Goal: Task Accomplishment & Management: Manage account settings

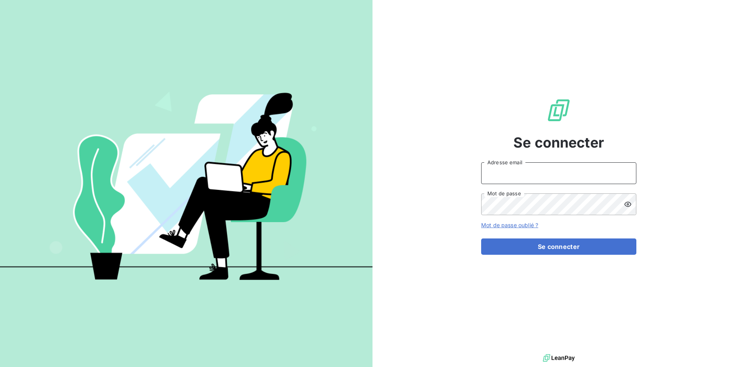
click at [511, 175] on input "Adresse email" at bounding box center [558, 173] width 155 height 22
type input "[EMAIL_ADDRESS][DOMAIN_NAME]"
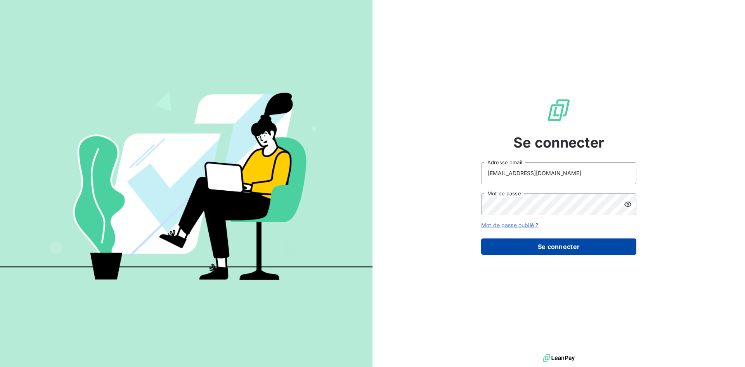
click at [543, 248] on button "Se connecter" at bounding box center [558, 246] width 155 height 16
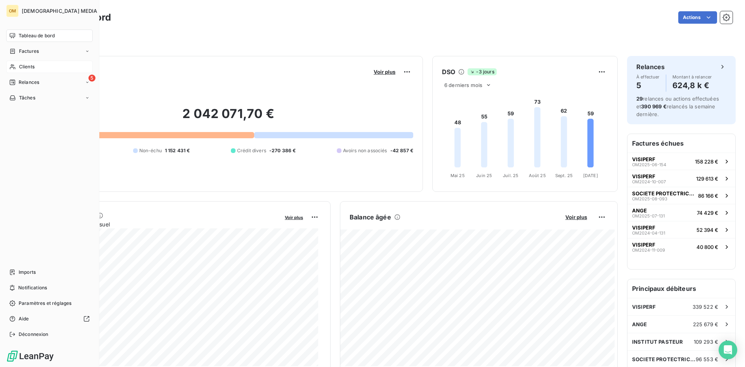
click at [23, 69] on span "Clients" at bounding box center [27, 66] width 16 height 7
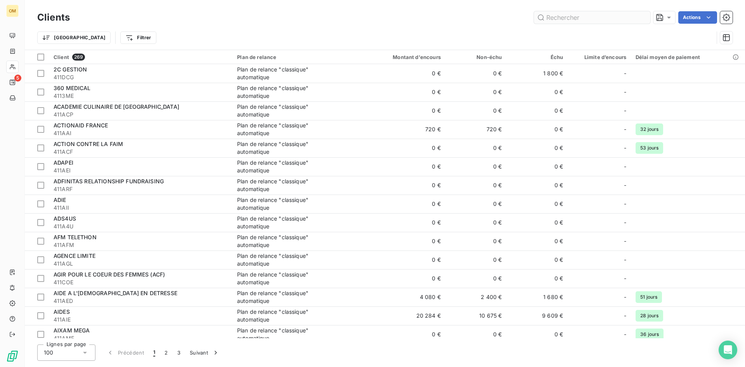
click at [563, 15] on input "text" at bounding box center [592, 17] width 116 height 12
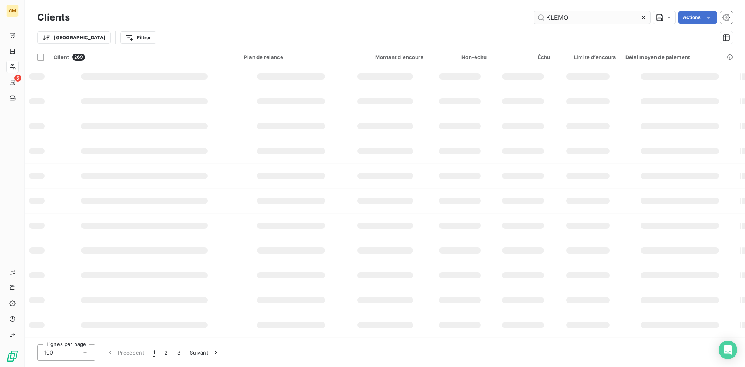
type input "KLEMO"
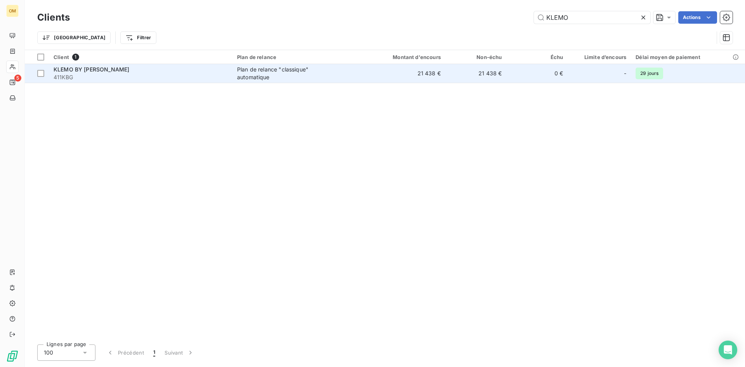
click at [128, 81] on td "KLEMO BY GARANCE 411KBG" at bounding box center [141, 73] width 184 height 19
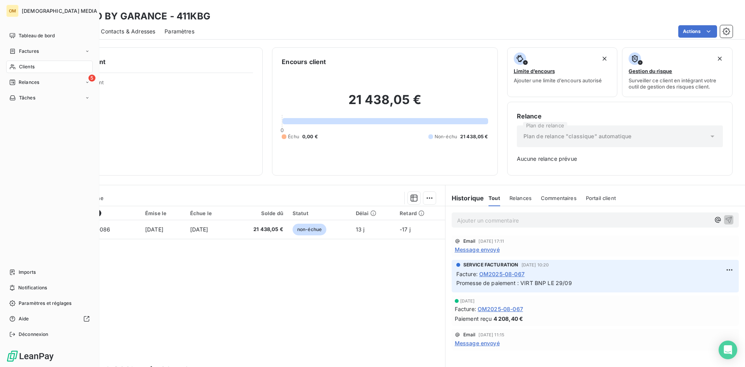
click at [35, 66] on div "Clients" at bounding box center [49, 67] width 87 height 12
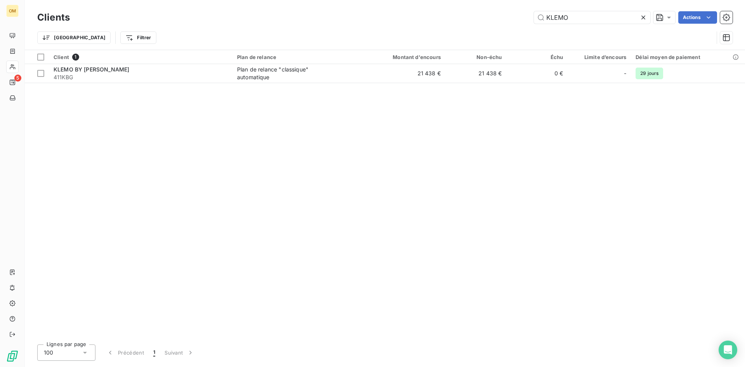
drag, startPoint x: 553, startPoint y: 15, endPoint x: 445, endPoint y: 19, distance: 107.6
click at [447, 19] on div "KLEMO Actions" at bounding box center [405, 17] width 653 height 12
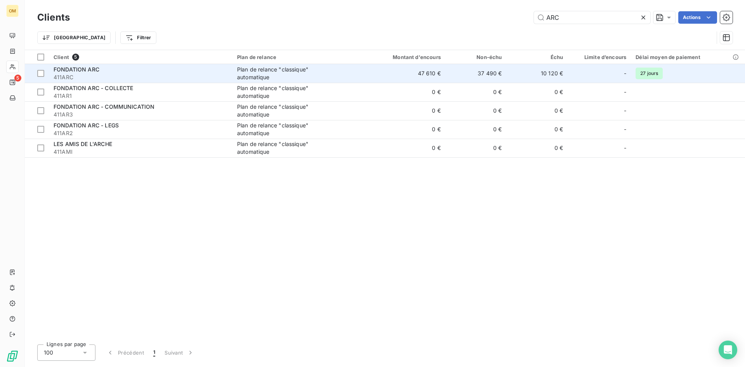
type input "ARC"
click at [280, 80] on div "Plan de relance "classique" automatique" at bounding box center [285, 74] width 97 height 16
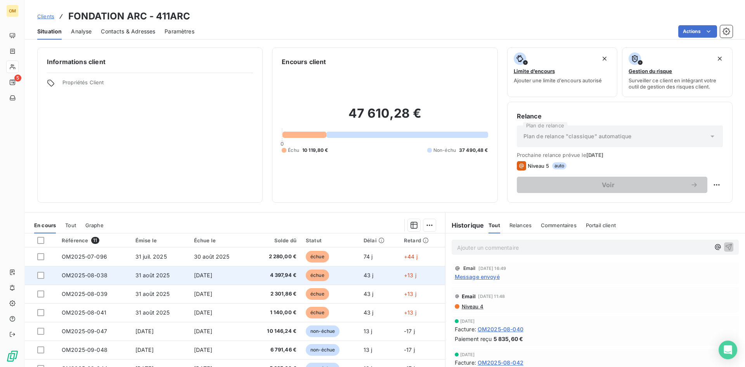
click at [211, 279] on td "[DATE]" at bounding box center [219, 275] width 60 height 19
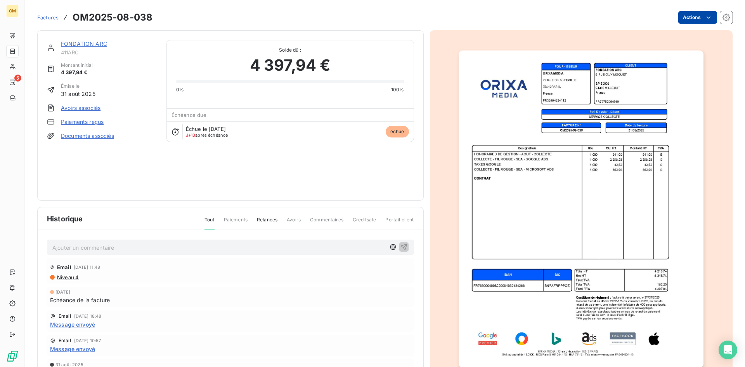
click at [688, 13] on html "OM 5 Factures OM2025-08-038 Actions FONDATION ARC 411ARC Montant initial 4 397,…" at bounding box center [372, 183] width 745 height 367
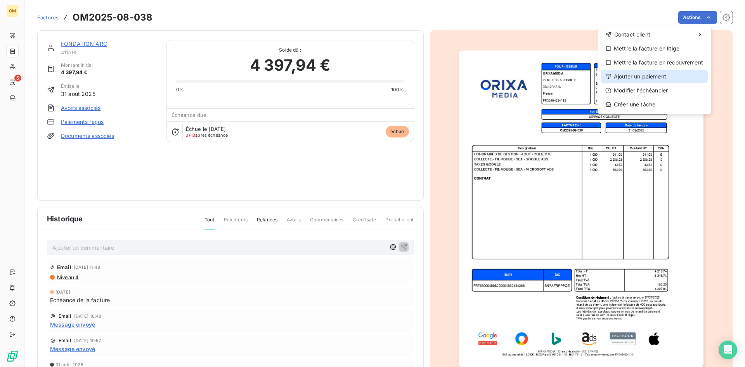
click at [645, 76] on div "Ajouter un paiement" at bounding box center [654, 76] width 107 height 12
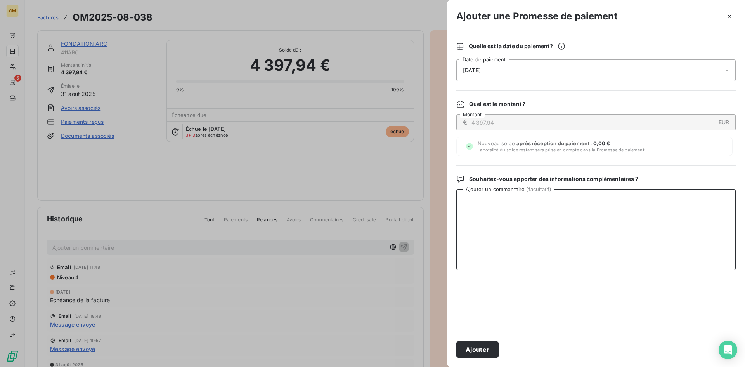
click at [574, 247] on textarea "Ajouter un commentaire ( facultatif )" at bounding box center [595, 229] width 279 height 81
drag, startPoint x: 327, startPoint y: 196, endPoint x: 272, endPoint y: 197, distance: 55.1
click at [272, 366] on div "Ajouter une Promesse de paiement Quelle est la date du paiement ? [DATE] Date d…" at bounding box center [372, 367] width 745 height 0
type textarea "VIRT BNP LE 13/10"
click at [489, 354] on button "Ajouter" at bounding box center [477, 349] width 42 height 16
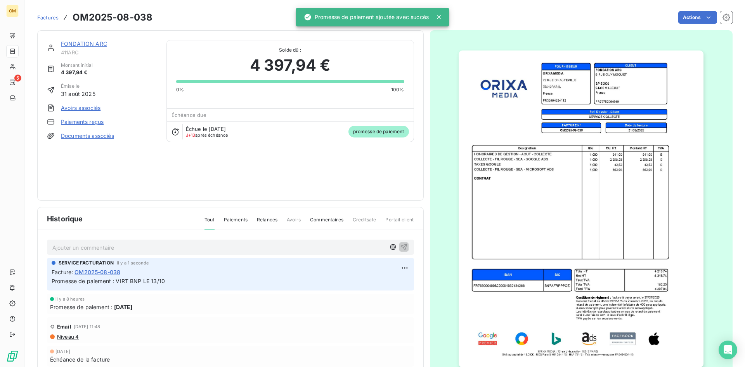
click at [75, 43] on link "FONDATION ARC" at bounding box center [84, 43] width 46 height 7
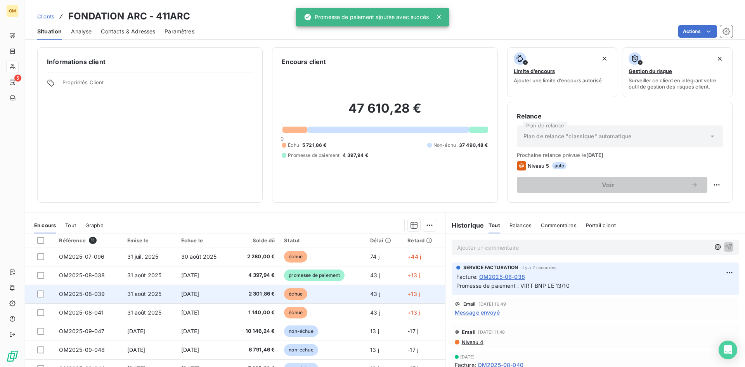
click at [169, 293] on td "31 août 2025" at bounding box center [150, 293] width 54 height 19
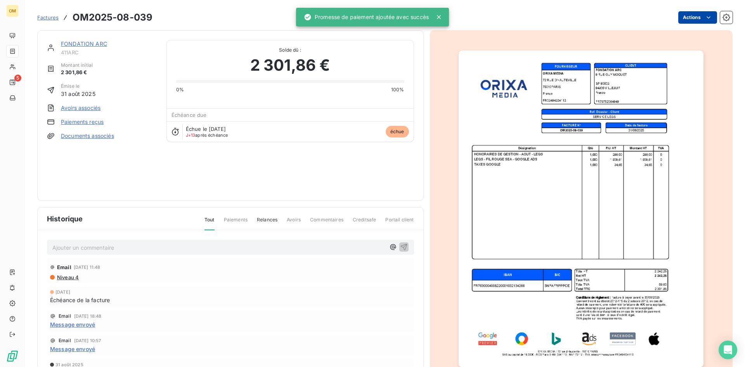
click at [683, 21] on html "OM 5 Factures OM2025-08-039 Actions FONDATION ARC 411ARC Montant initial 2 301,…" at bounding box center [372, 183] width 745 height 367
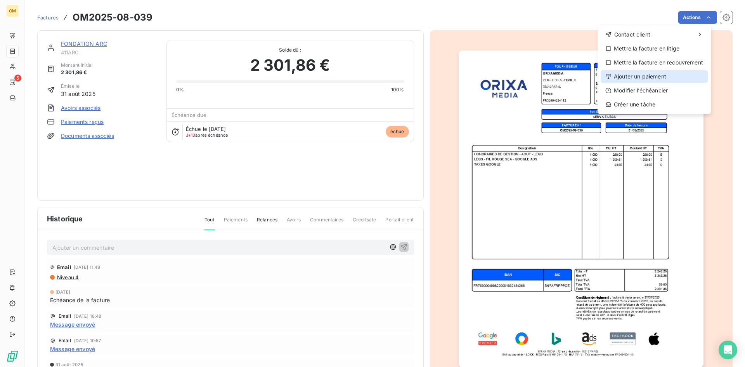
click at [622, 74] on div "Ajouter un paiement" at bounding box center [654, 76] width 107 height 12
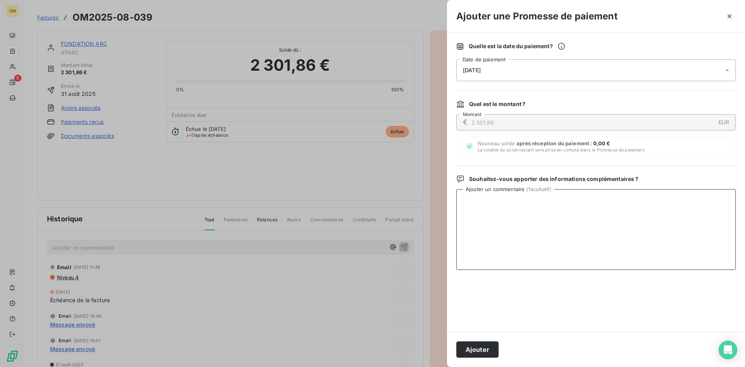
click at [570, 214] on textarea "Ajouter un commentaire ( facultatif )" at bounding box center [595, 229] width 279 height 81
paste textarea "VIRT BNP LE 13/10"
type textarea "VIRT BNP LE 13/10"
click at [482, 348] on button "Ajouter" at bounding box center [477, 349] width 42 height 16
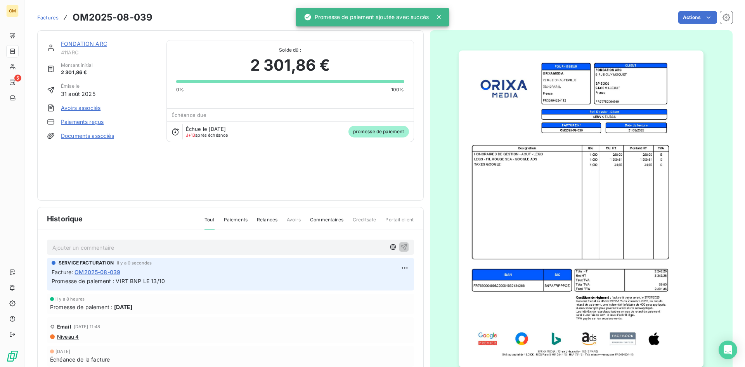
click at [78, 38] on div "FONDATION ARC 411ARC Montant initial 2 301,86 € Émise le [DATE] Avoirs associés…" at bounding box center [230, 115] width 387 height 170
click at [79, 43] on link "FONDATION ARC" at bounding box center [84, 43] width 46 height 7
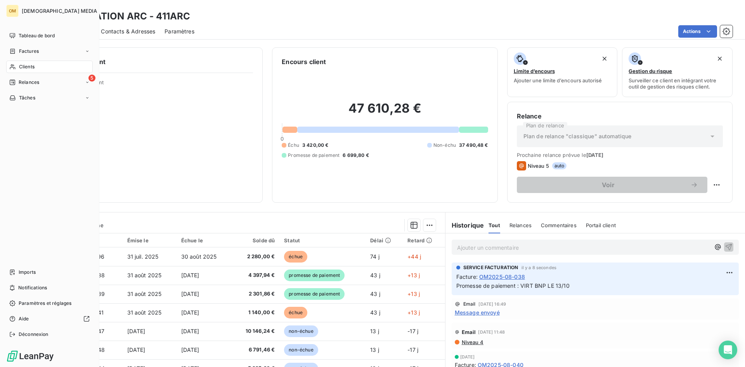
click at [23, 67] on span "Clients" at bounding box center [27, 66] width 16 height 7
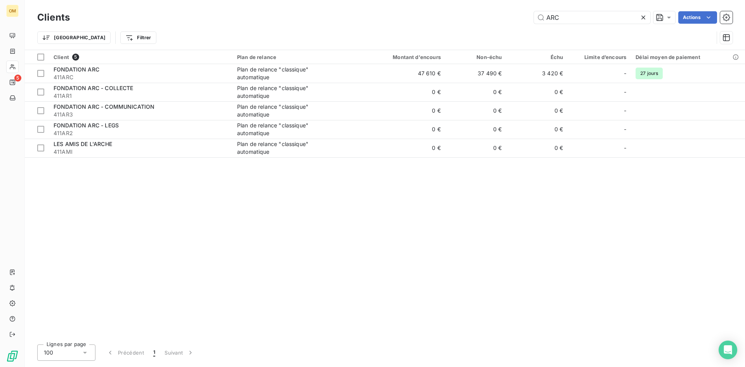
drag, startPoint x: 539, startPoint y: 20, endPoint x: 482, endPoint y: 23, distance: 56.7
click at [484, 23] on div "ARC Actions" at bounding box center [405, 17] width 653 height 12
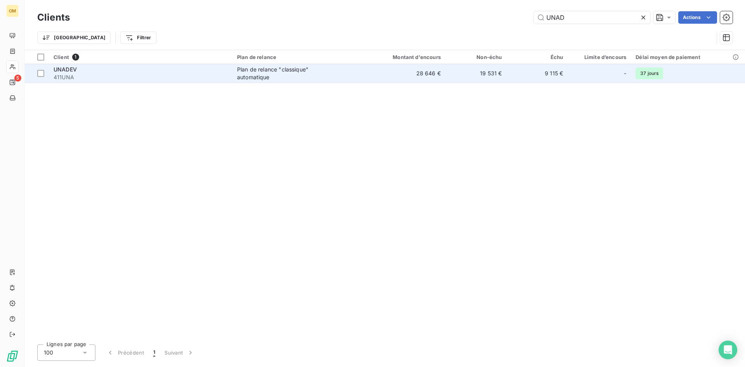
type input "UNAD"
click at [256, 70] on div "Plan de relance "classique" automatique" at bounding box center [285, 74] width 97 height 16
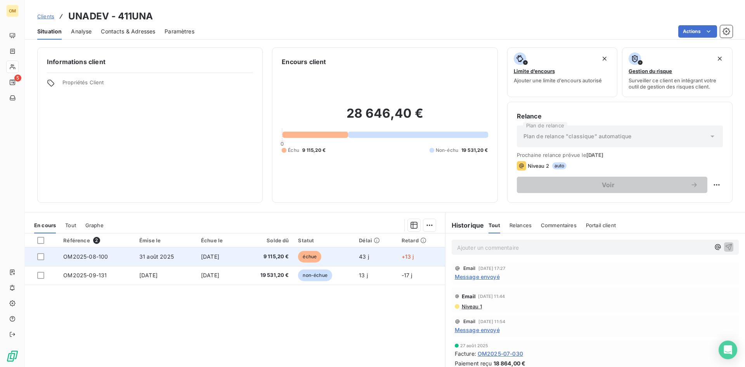
click at [260, 258] on span "9 115,20 €" at bounding box center [267, 257] width 44 height 8
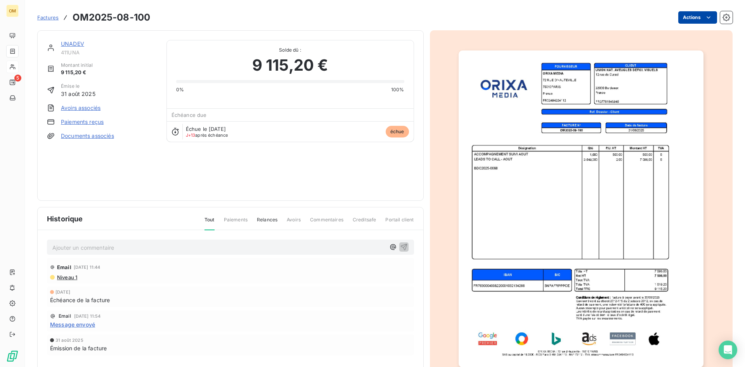
click at [675, 14] on html "OM 5 Factures OM2025-08-100 Actions UNADEV 411UNA Montant initial 9 115,20 € Ém…" at bounding box center [372, 183] width 745 height 367
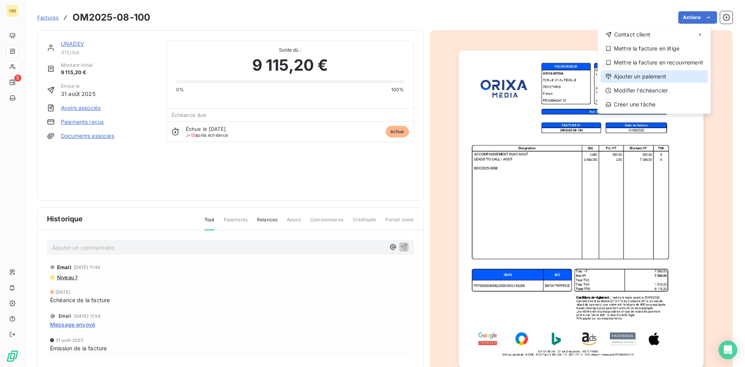
click at [652, 77] on div "Ajouter un paiement" at bounding box center [654, 76] width 107 height 12
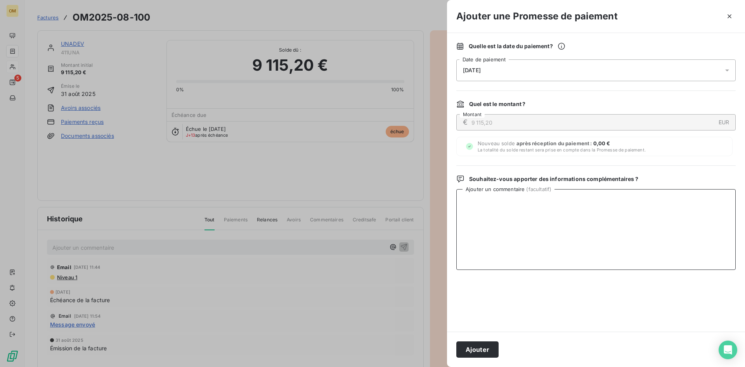
click at [525, 205] on textarea "Ajouter un commentaire ( facultatif )" at bounding box center [595, 229] width 279 height 81
paste textarea "VIRT BNP LE 13/10"
type textarea "VIRT BNP LE 13/10"
drag, startPoint x: 484, startPoint y: 349, endPoint x: 489, endPoint y: 344, distance: 7.2
click at [484, 349] on button "Ajouter" at bounding box center [477, 349] width 42 height 16
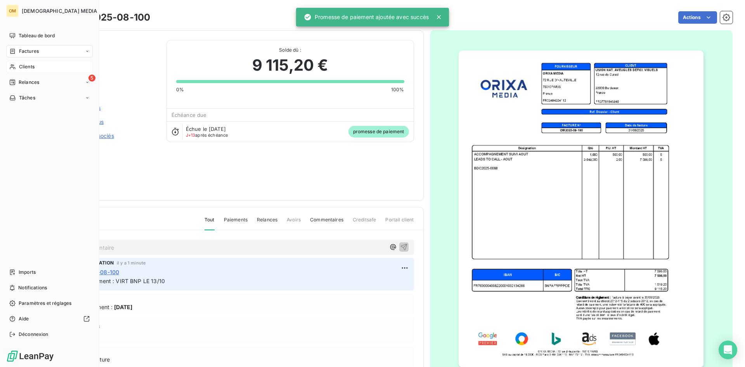
click at [44, 65] on div "Clients" at bounding box center [49, 67] width 87 height 12
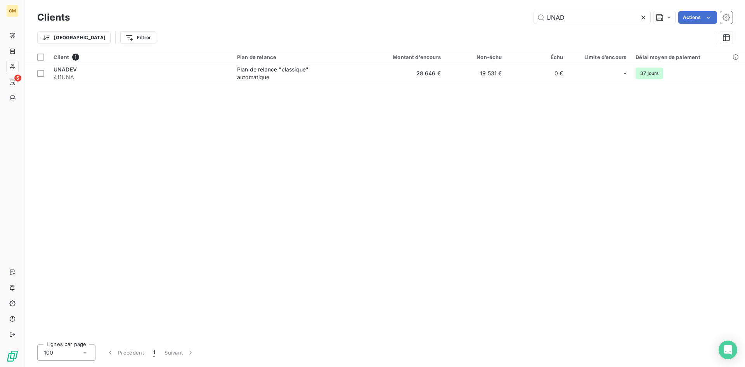
drag, startPoint x: 575, startPoint y: 18, endPoint x: 401, endPoint y: 3, distance: 174.4
click at [402, 3] on div "Clients UNAD Actions Trier Filtrer" at bounding box center [385, 25] width 720 height 50
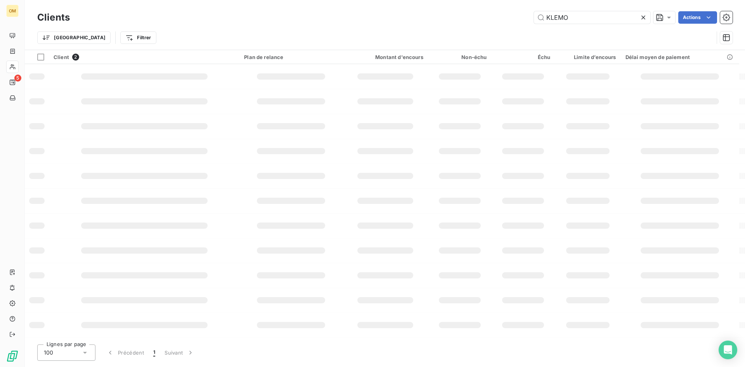
type input "KLEMO"
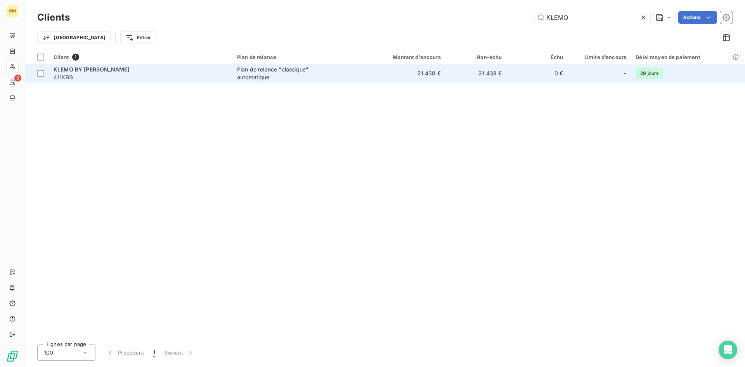
click at [119, 78] on span "411KBG" at bounding box center [141, 77] width 174 height 8
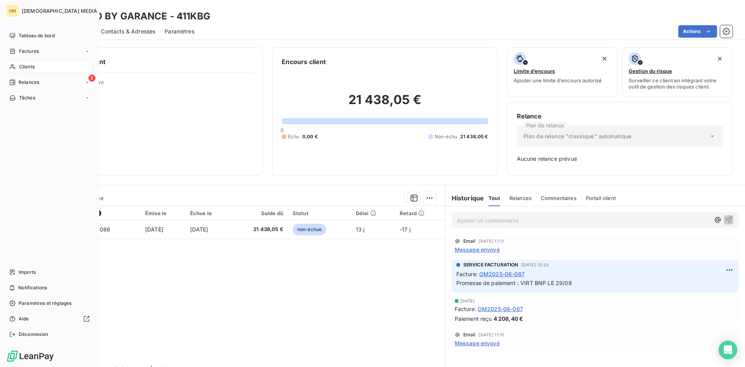
click at [22, 69] on span "Clients" at bounding box center [27, 66] width 16 height 7
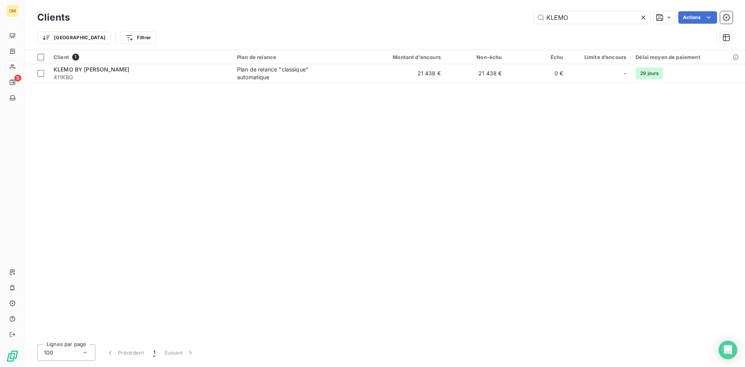
drag, startPoint x: 421, startPoint y: 17, endPoint x: 354, endPoint y: 19, distance: 67.2
click at [367, 19] on div "KLEMO Actions" at bounding box center [405, 17] width 653 height 12
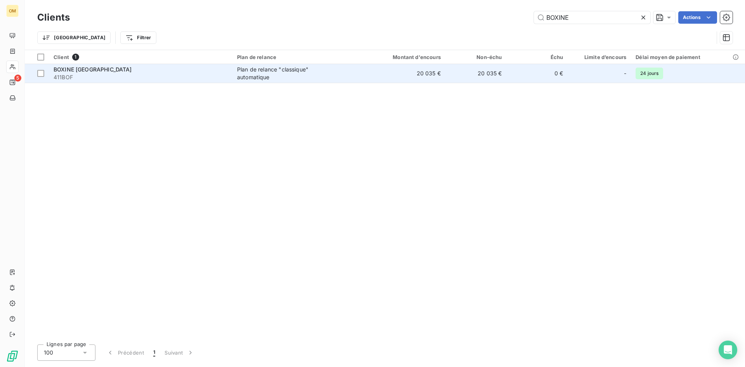
type input "BOXINE"
click at [302, 70] on div "Plan de relance "classique" automatique" at bounding box center [285, 74] width 97 height 16
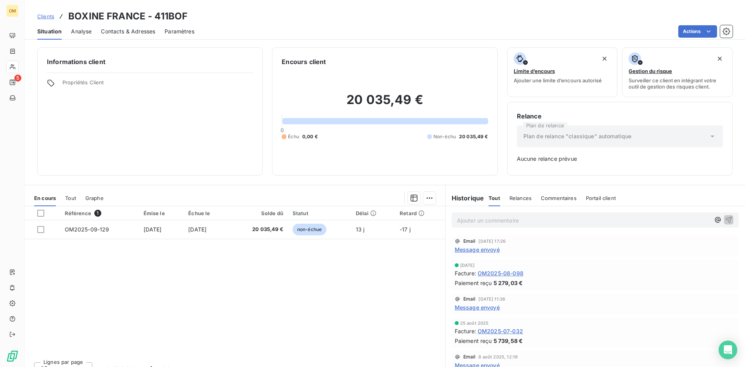
click at [487, 246] on span "Message envoyé" at bounding box center [477, 249] width 45 height 8
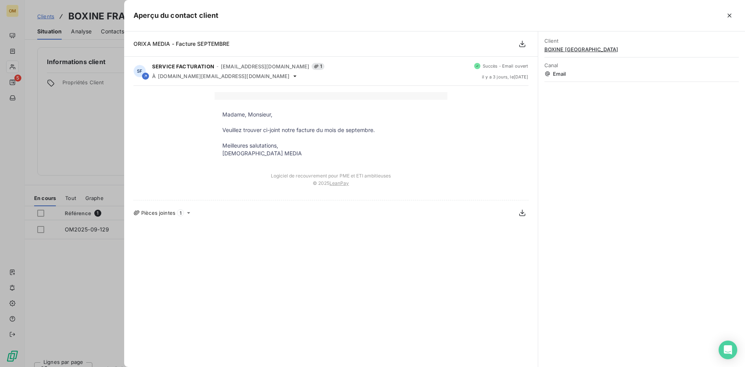
click at [92, 111] on div at bounding box center [372, 183] width 745 height 367
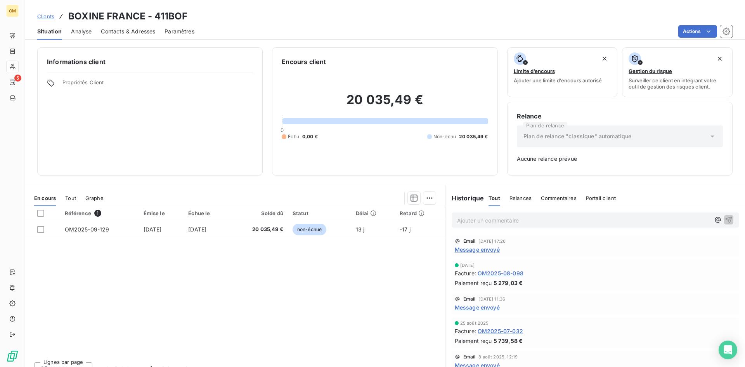
click at [143, 35] on div "Contacts & Adresses" at bounding box center [128, 31] width 54 height 16
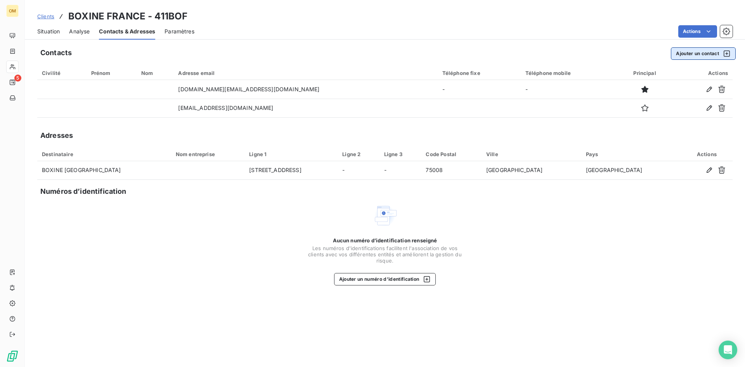
click at [711, 51] on button "Ajouter un contact" at bounding box center [703, 53] width 65 height 12
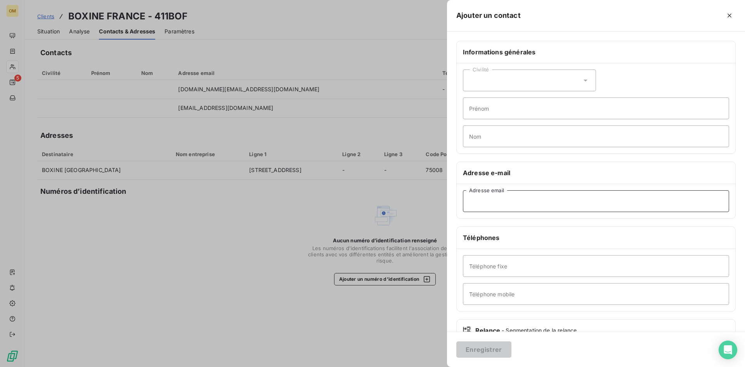
click at [557, 198] on input "Adresse email" at bounding box center [596, 201] width 266 height 22
paste input "[PERSON_NAME][EMAIL_ADDRESS][DOMAIN_NAME]"
type input "[PERSON_NAME][EMAIL_ADDRESS][DOMAIN_NAME]"
click at [488, 355] on button "Enregistrer" at bounding box center [483, 349] width 55 height 16
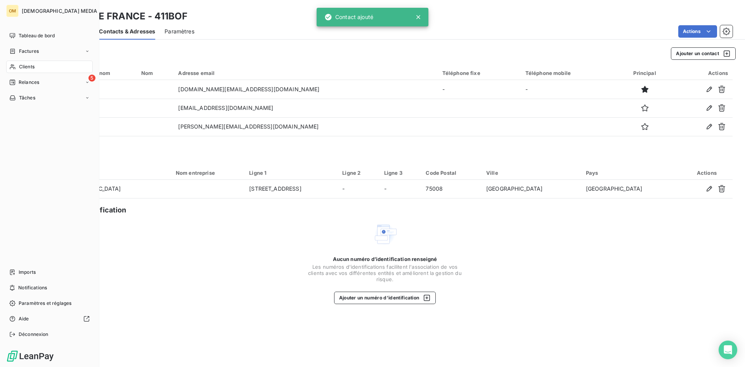
click at [13, 69] on icon at bounding box center [12, 67] width 7 height 6
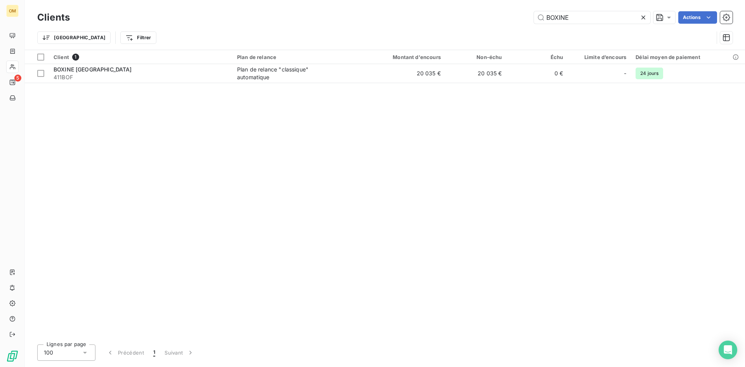
drag, startPoint x: 575, startPoint y: 18, endPoint x: 419, endPoint y: 20, distance: 156.4
click at [419, 20] on div "BOXINE Actions" at bounding box center [405, 17] width 653 height 12
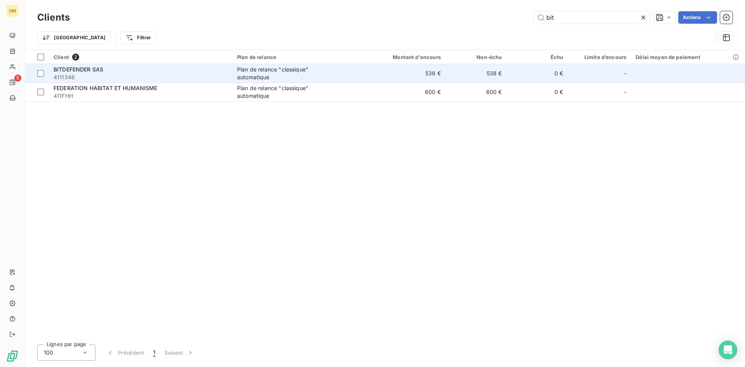
type input "bit"
click at [182, 78] on span "4111346" at bounding box center [141, 77] width 174 height 8
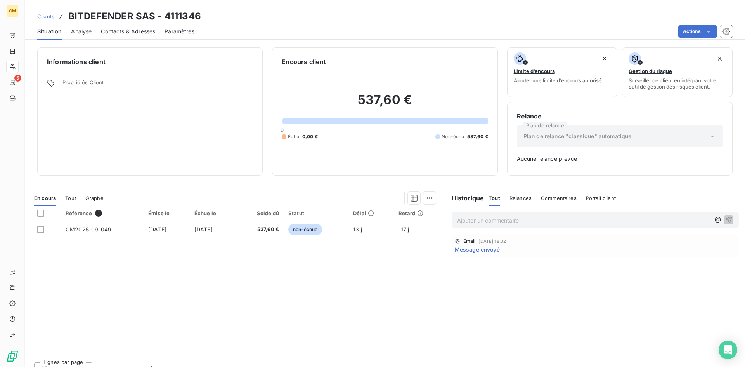
click at [120, 36] on div "Contacts & Adresses" at bounding box center [128, 31] width 54 height 16
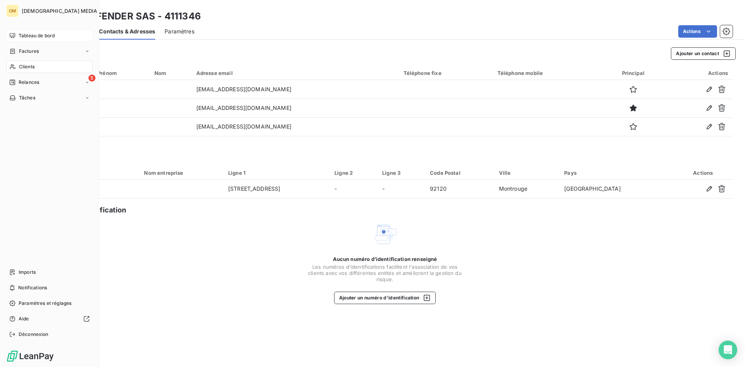
click at [28, 32] on span "Tableau de bord" at bounding box center [37, 35] width 36 height 7
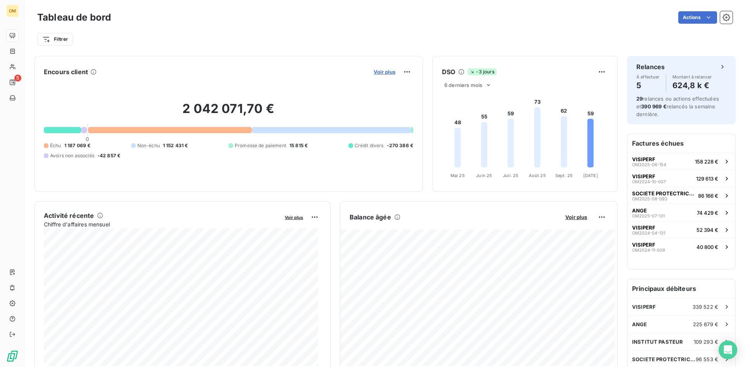
click at [376, 72] on span "Voir plus" at bounding box center [385, 72] width 22 height 6
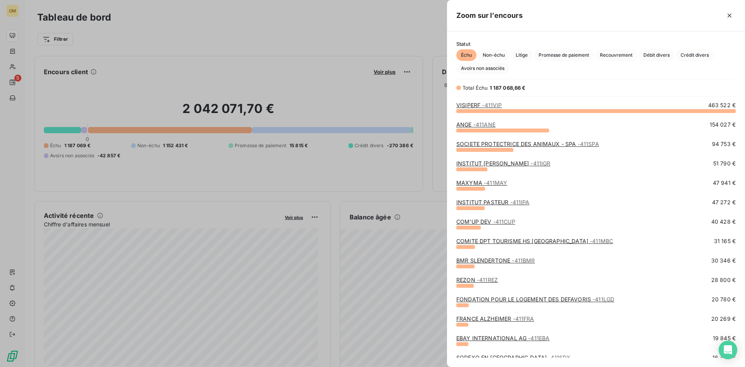
scroll to position [250, 292]
click at [587, 50] on span "Promesse de paiement" at bounding box center [564, 55] width 60 height 12
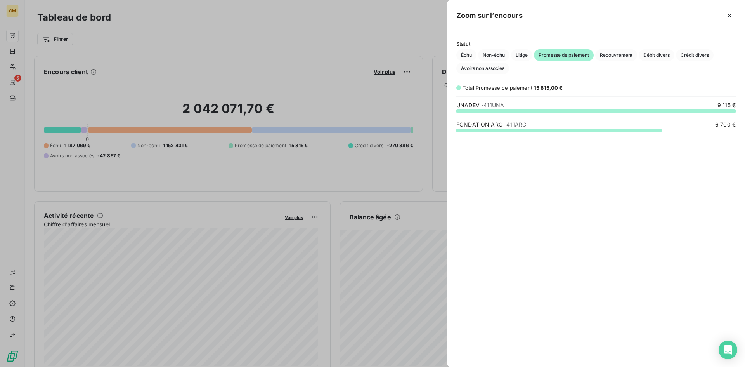
click at [586, 51] on span "Promesse de paiement" at bounding box center [564, 55] width 60 height 12
click at [6, 42] on div at bounding box center [372, 183] width 745 height 367
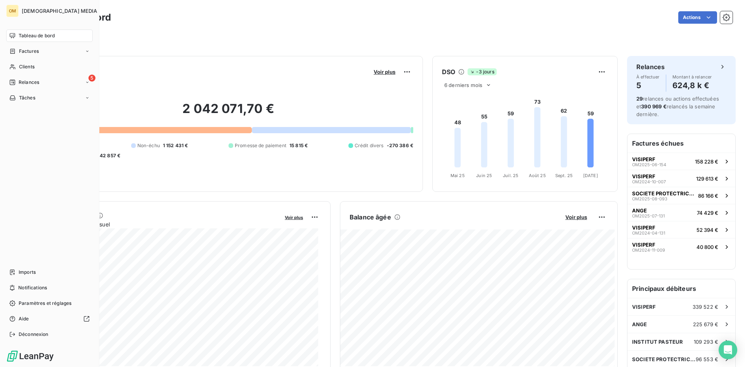
click at [21, 33] on span "Tableau de bord" at bounding box center [37, 35] width 36 height 7
click at [16, 69] on icon at bounding box center [12, 67] width 7 height 6
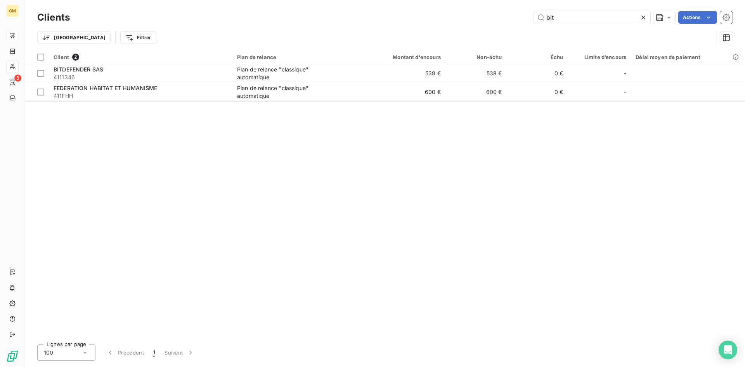
drag, startPoint x: 548, startPoint y: 16, endPoint x: 482, endPoint y: 23, distance: 66.7
click at [482, 23] on div "bit Actions" at bounding box center [405, 17] width 653 height 12
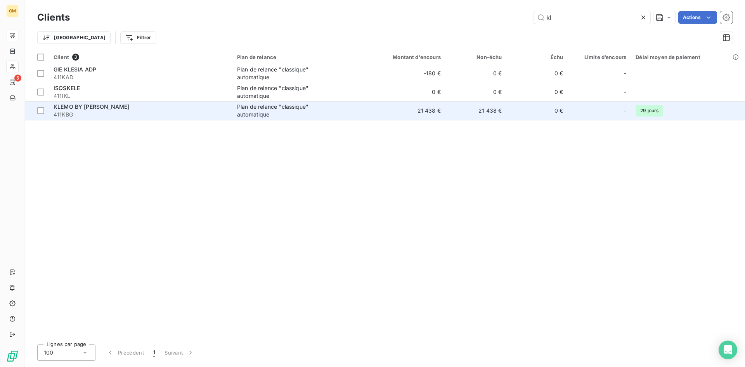
type input "kl"
click at [325, 103] on div "Plan de relance "classique" automatique" at bounding box center [285, 111] width 97 height 16
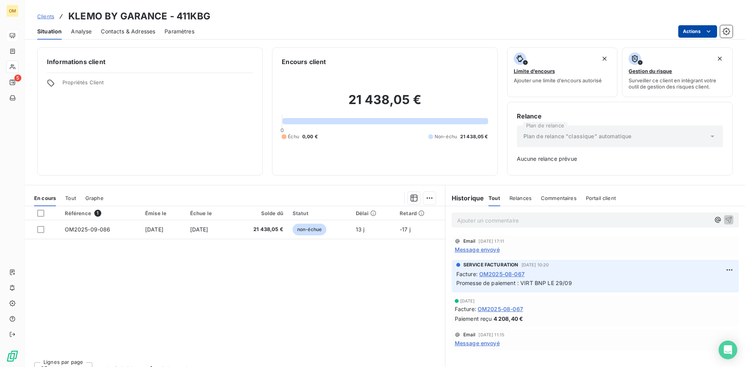
click at [690, 33] on html "OM 5 Clients KLEMO BY GARANCE - 411KBG Situation Analyse Contacts & Adresses Pa…" at bounding box center [372, 183] width 745 height 367
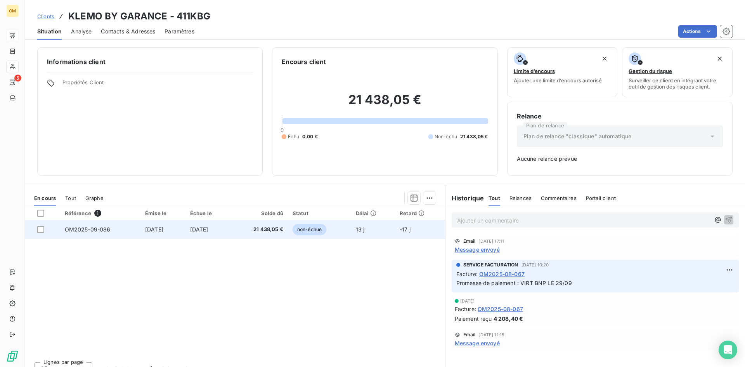
click at [352, 232] on html "OM 5 Clients KLEMO BY GARANCE - 411KBG Situation Analyse Contacts & Adresses Pa…" at bounding box center [372, 183] width 745 height 367
click at [390, 233] on td "13 j" at bounding box center [373, 229] width 44 height 19
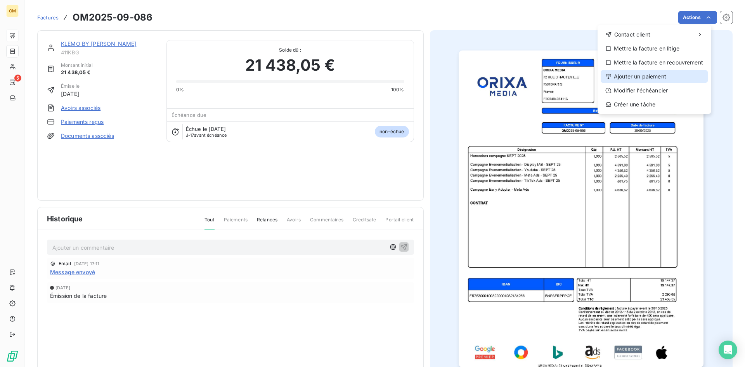
click at [647, 79] on div "Ajouter un paiement" at bounding box center [654, 76] width 107 height 12
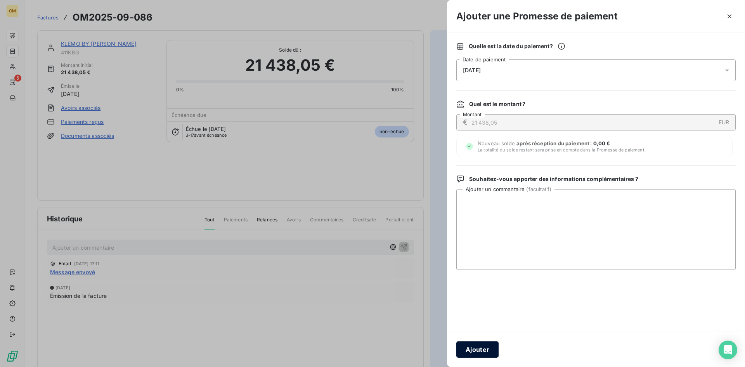
click at [476, 354] on button "Ajouter" at bounding box center [477, 349] width 42 height 16
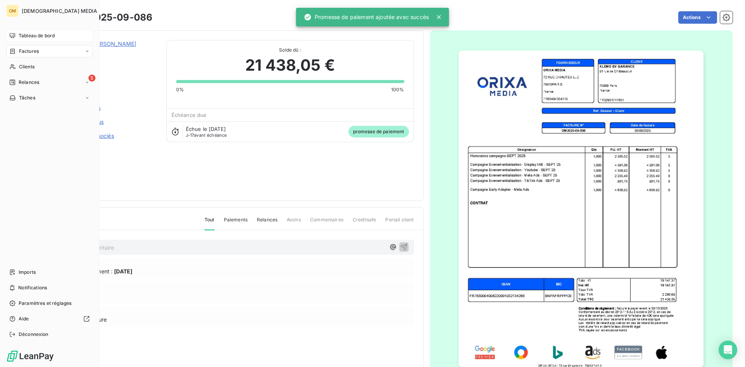
click at [17, 35] on div "Tableau de bord" at bounding box center [49, 35] width 87 height 12
